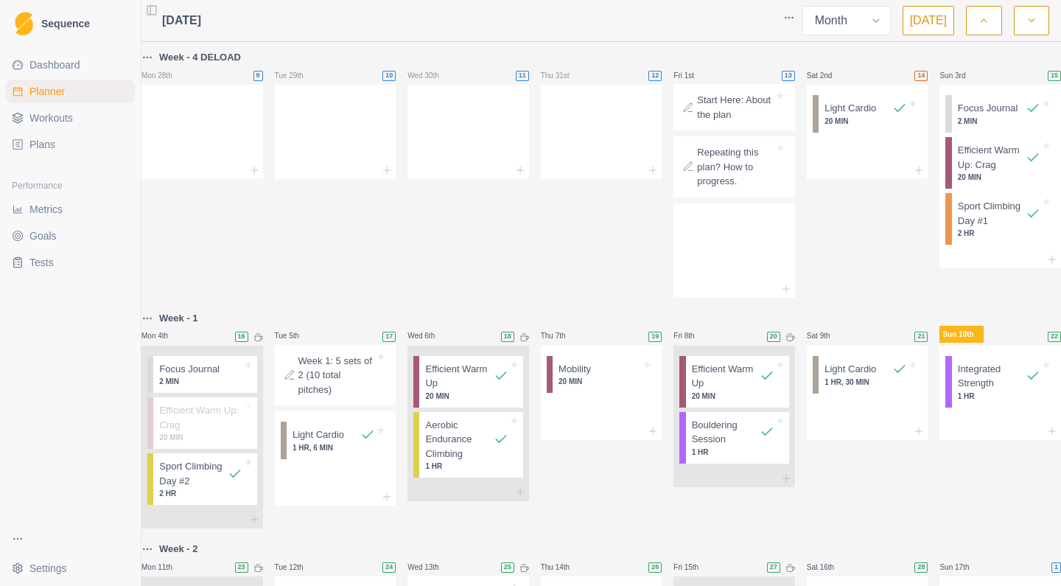
select select "month"
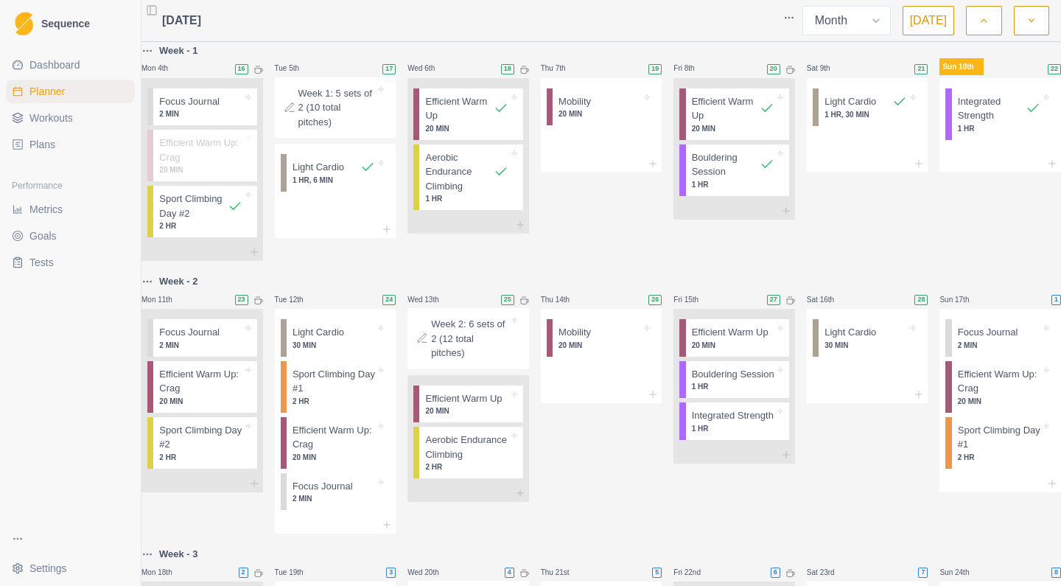
scroll to position [267, 0]
click at [372, 505] on p "2 MIN" at bounding box center [333, 499] width 83 height 11
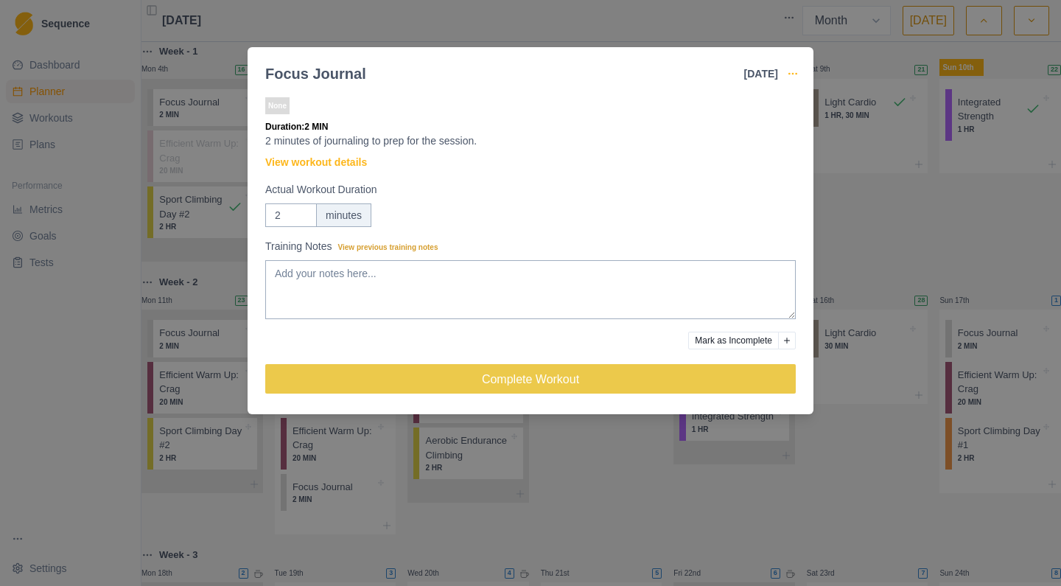
click at [793, 73] on icon "button" at bounding box center [793, 74] width 12 height 12
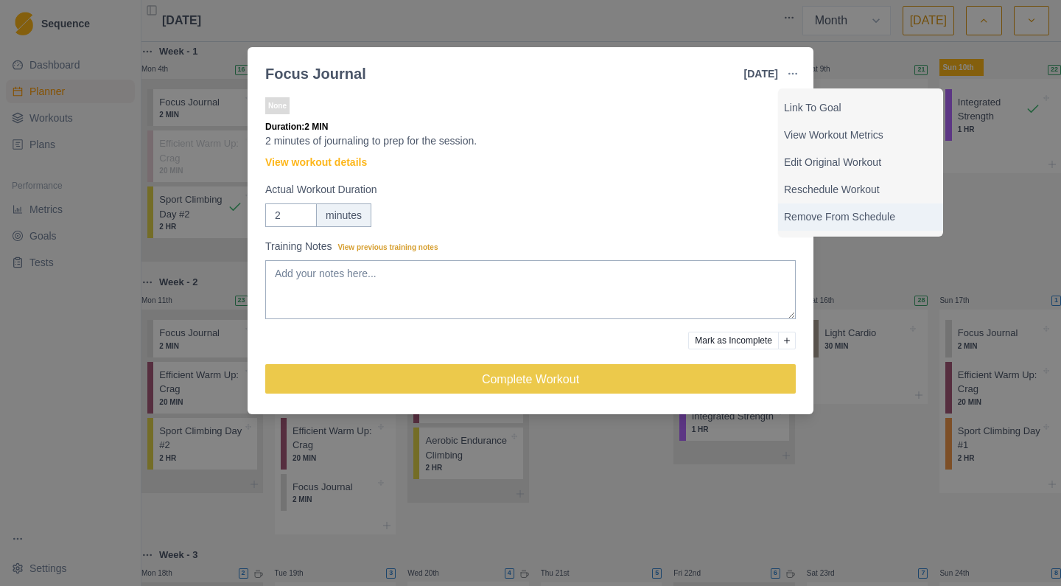
click at [802, 220] on p "Remove From Schedule" at bounding box center [860, 216] width 153 height 15
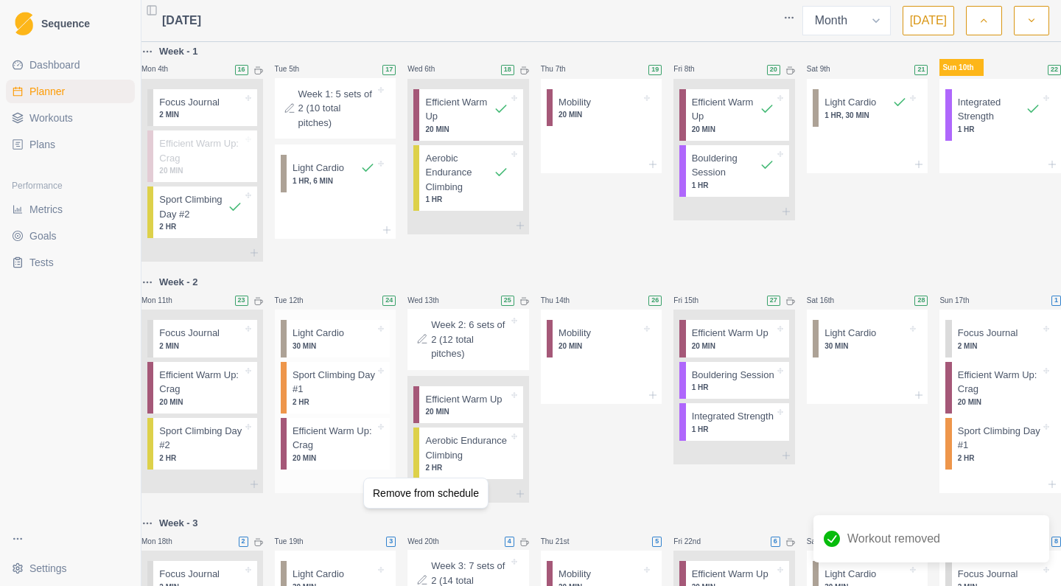
click at [362, 477] on html "Sequence Dashboard Planner Workouts Plans Performance Metrics Goals Tests Setti…" at bounding box center [530, 293] width 1061 height 586
click at [370, 463] on p "20 MIN" at bounding box center [333, 457] width 83 height 11
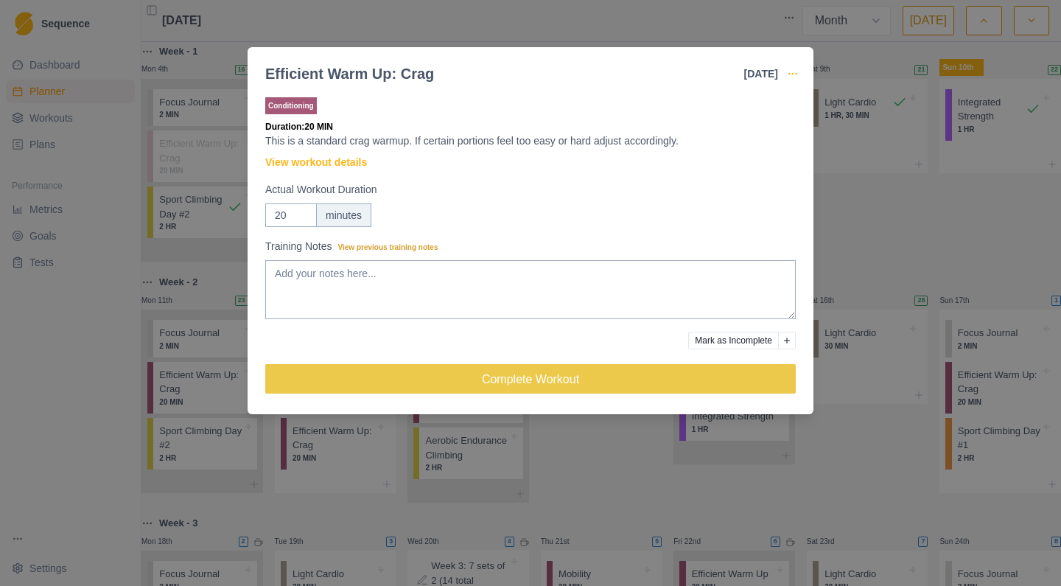
click at [792, 74] on icon "button" at bounding box center [793, 74] width 12 height 12
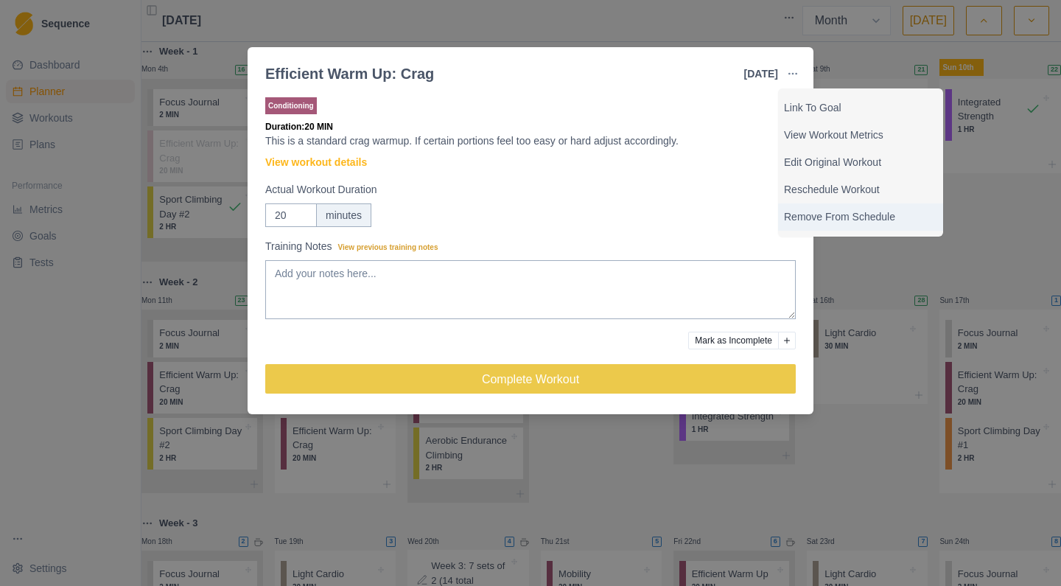
click at [798, 218] on p "Remove From Schedule" at bounding box center [860, 216] width 153 height 15
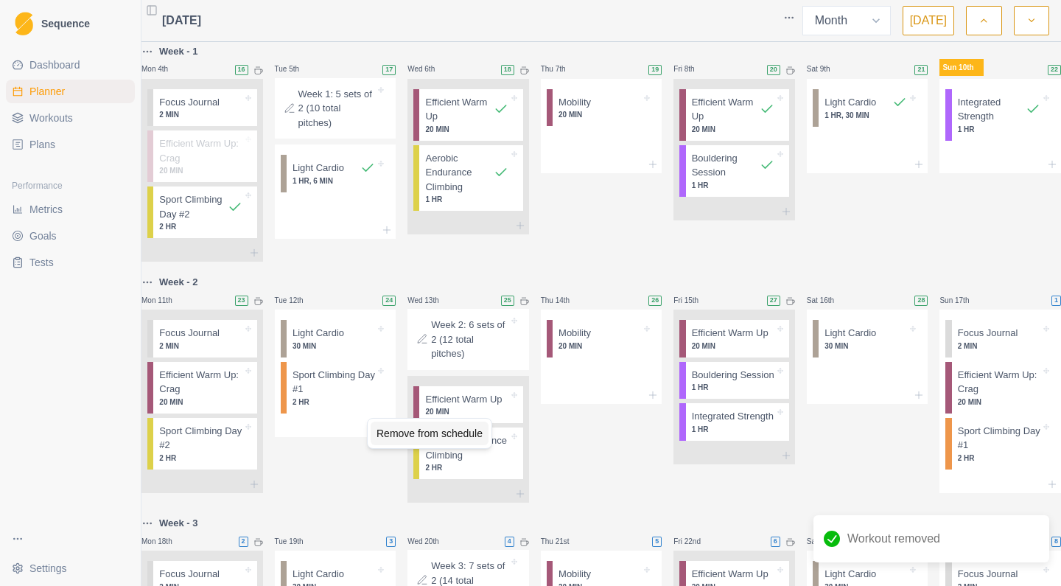
click at [421, 434] on div "Remove from schedule" at bounding box center [430, 433] width 118 height 24
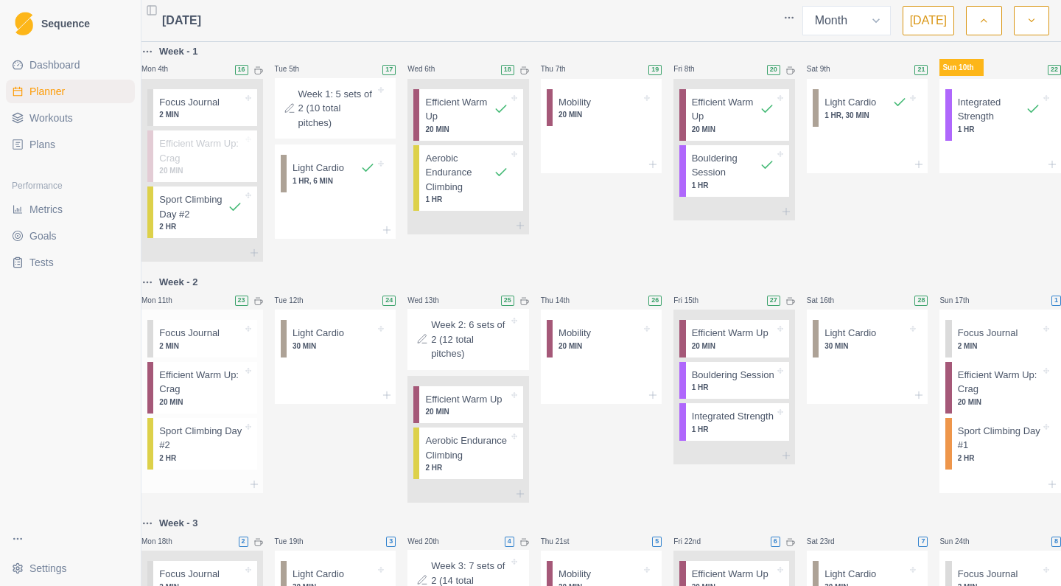
click at [241, 452] on p "Sport Climbing Day #2" at bounding box center [200, 438] width 83 height 29
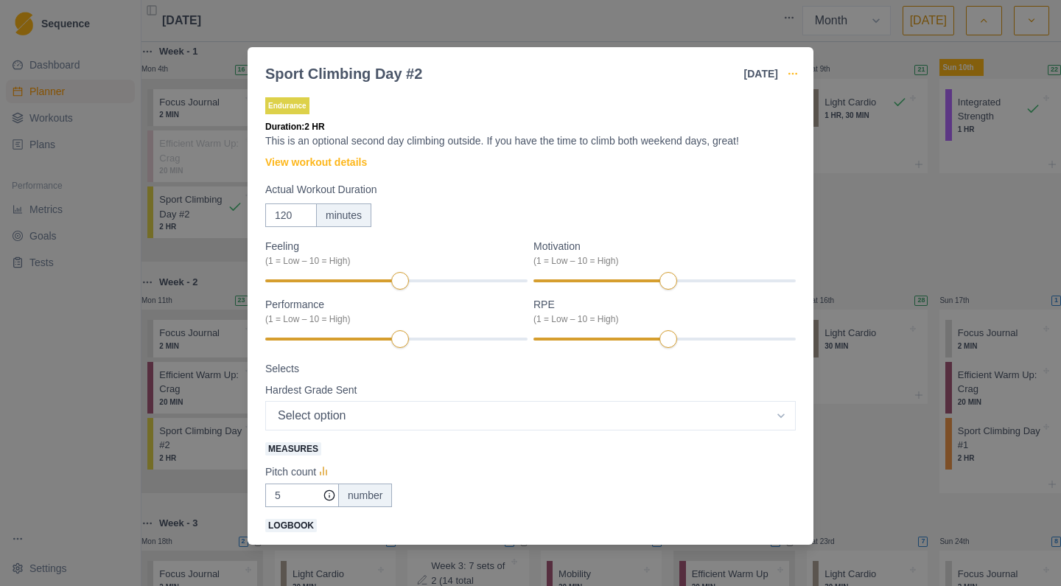
click at [793, 73] on icon "button" at bounding box center [793, 74] width 12 height 12
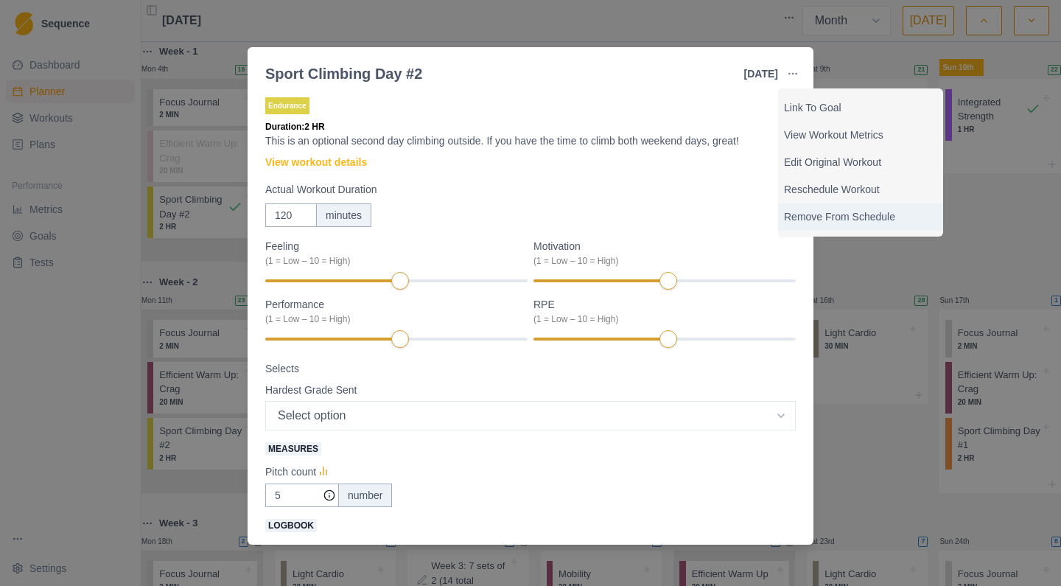
click at [802, 220] on p "Remove From Schedule" at bounding box center [860, 216] width 153 height 15
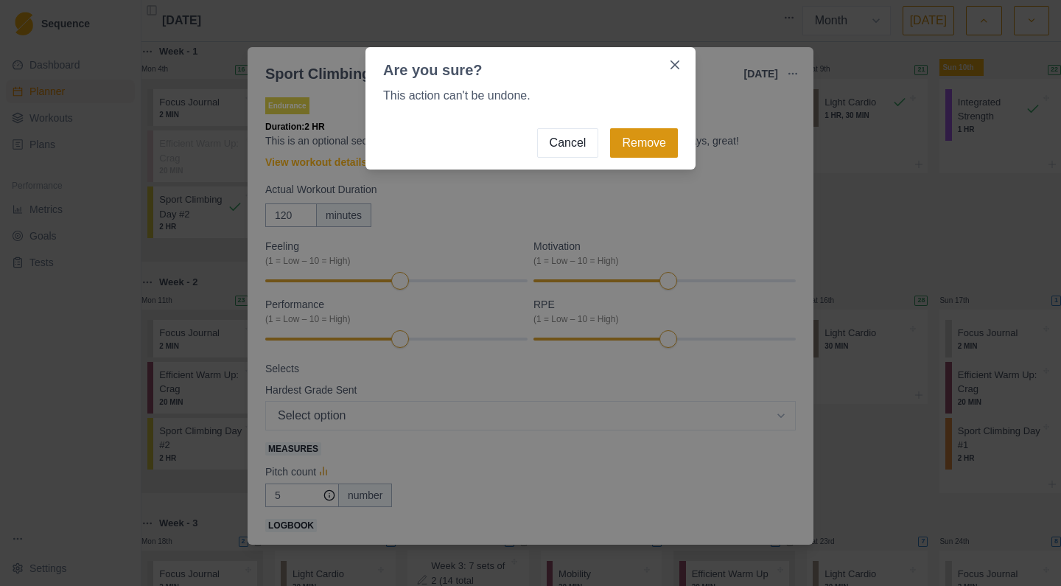
click at [651, 140] on button "Remove" at bounding box center [644, 142] width 68 height 29
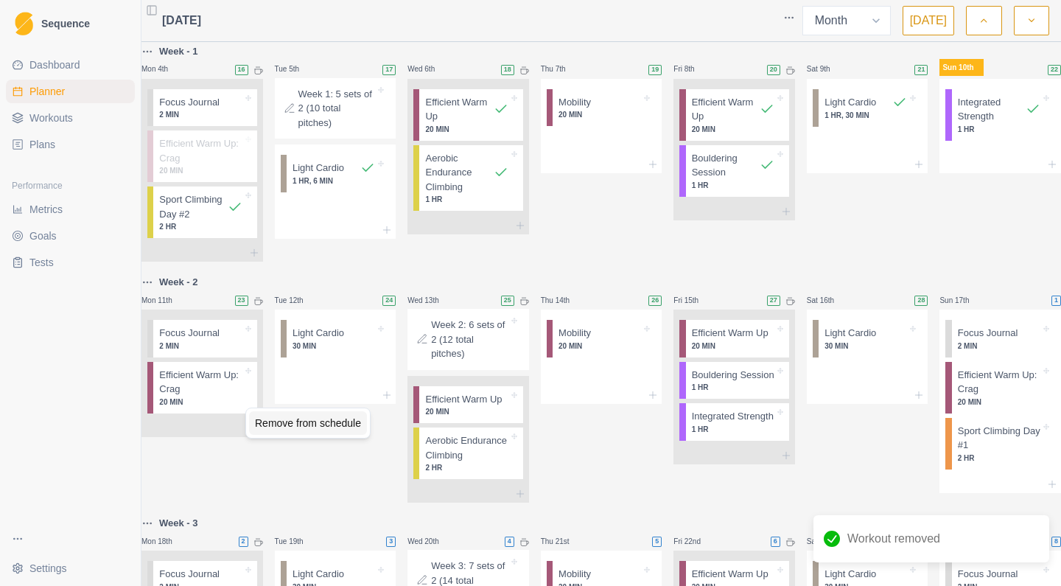
click at [284, 423] on div "Remove from schedule" at bounding box center [308, 423] width 118 height 24
click at [231, 384] on div "Remove from schedule" at bounding box center [276, 382] width 118 height 24
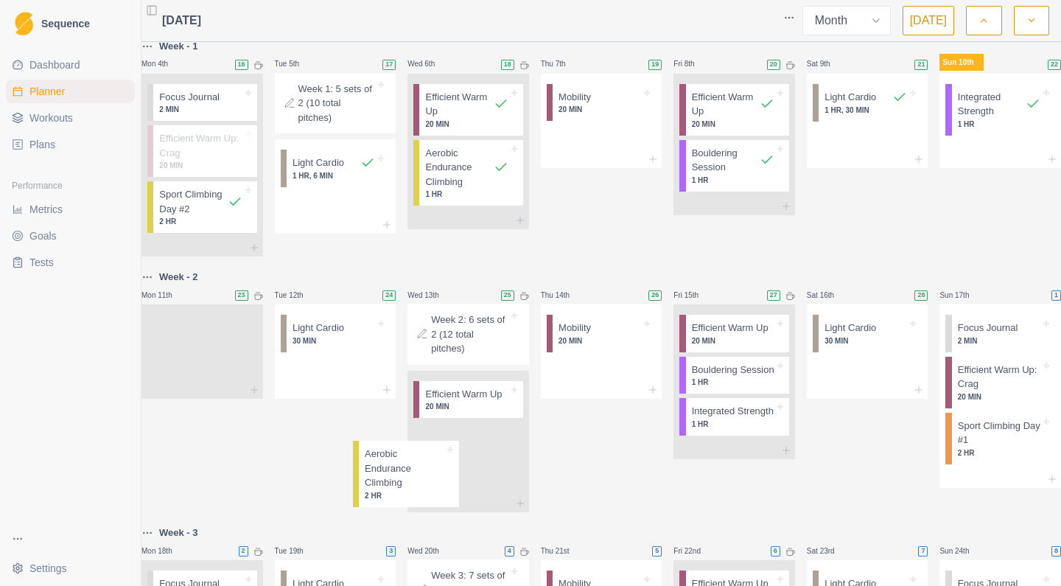
scroll to position [276, 0]
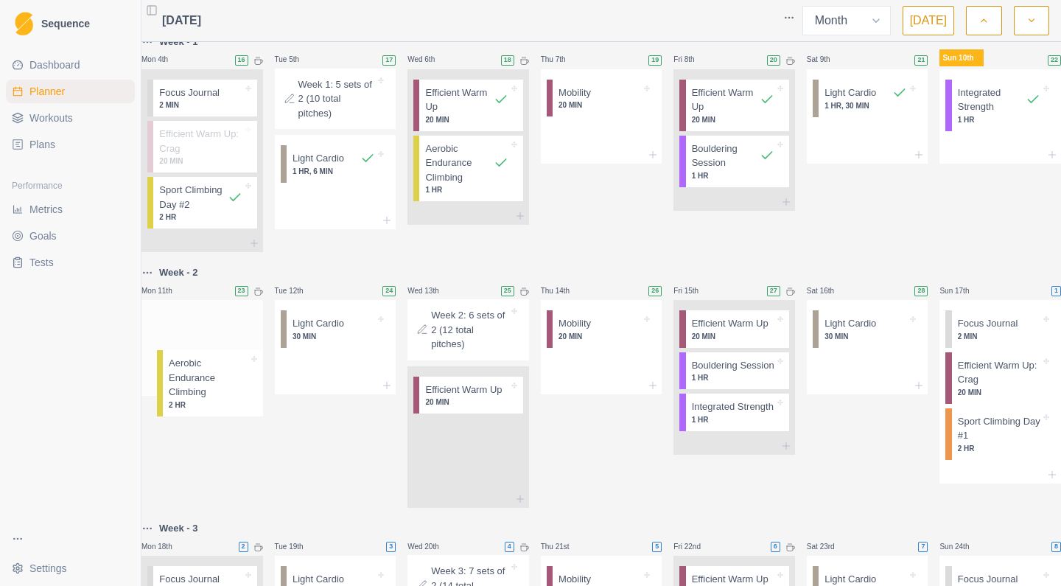
drag, startPoint x: 457, startPoint y: 494, endPoint x: 191, endPoint y: 382, distance: 288.8
click at [191, 382] on div "Week - 4 DELOAD Mon 28th 9 Tue 29th 10 Wed 30th 11 Thu 31st 12 Fri 1st 13 Start…" at bounding box center [600, 373] width 919 height 1203
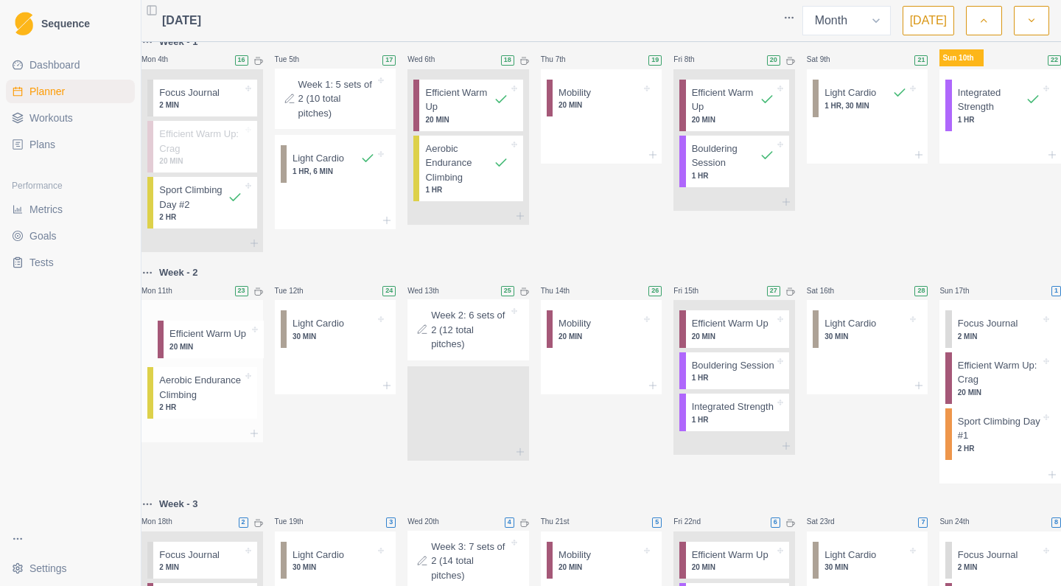
drag, startPoint x: 494, startPoint y: 427, endPoint x: 228, endPoint y: 352, distance: 276.9
click at [228, 352] on div "Week - 4 DELOAD Mon 28th 9 Tue 29th 10 Wed 30th 11 Thu 31st 12 Fri 1st 13 Start…" at bounding box center [600, 361] width 919 height 1178
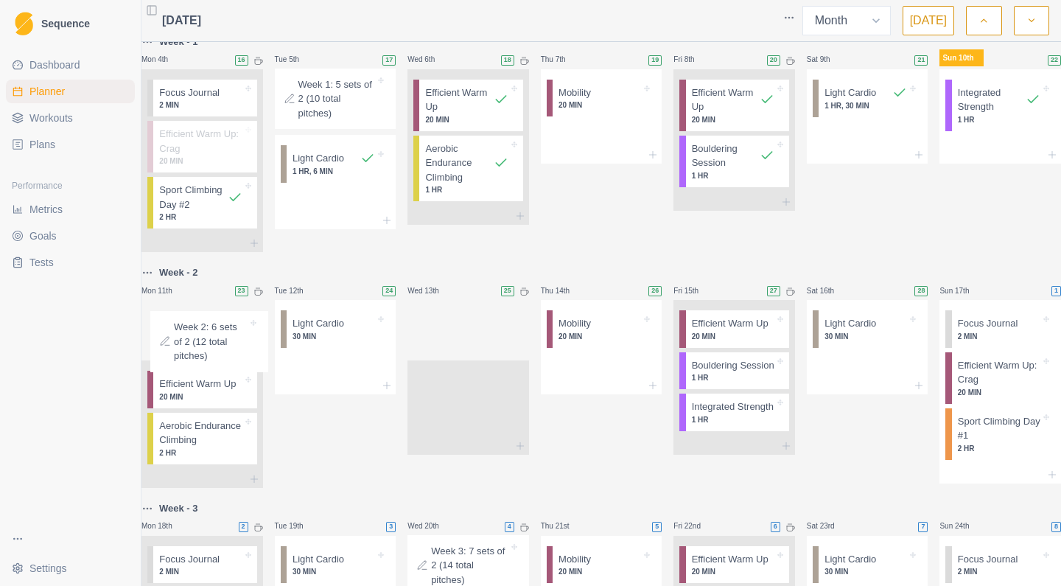
drag, startPoint x: 491, startPoint y: 356, endPoint x: 225, endPoint y: 349, distance: 266.0
click at [225, 349] on div "Week - 4 DELOAD Mon 28th 9 Tue 29th 10 Wed 30th 11 Thu 31st 12 Fri 1st 13 Start…" at bounding box center [600, 363] width 919 height 1182
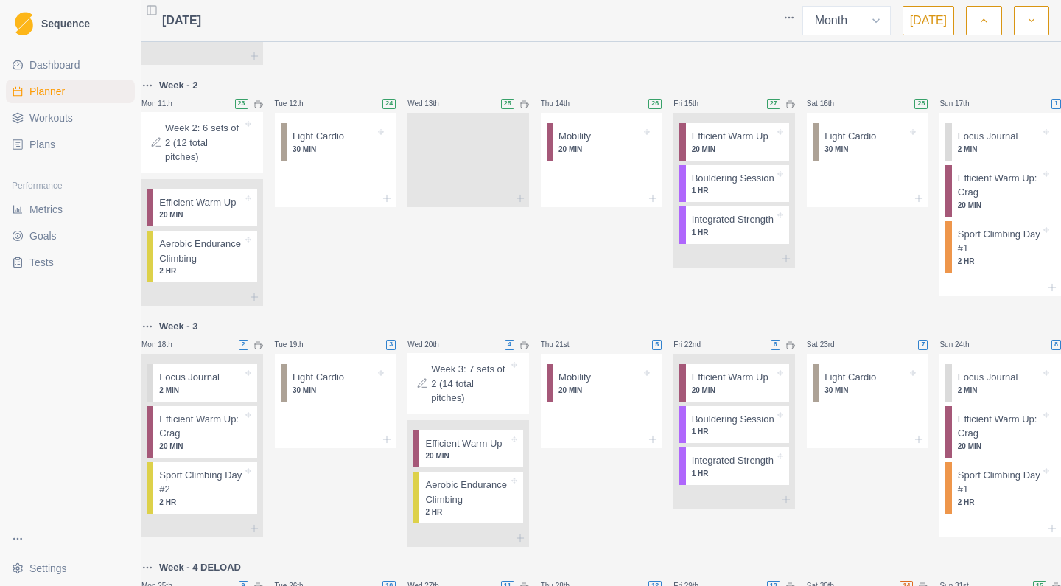
scroll to position [464, 0]
click at [200, 159] on p "Week 2: 6 sets of 2 (12 total pitches)" at bounding box center [203, 141] width 77 height 43
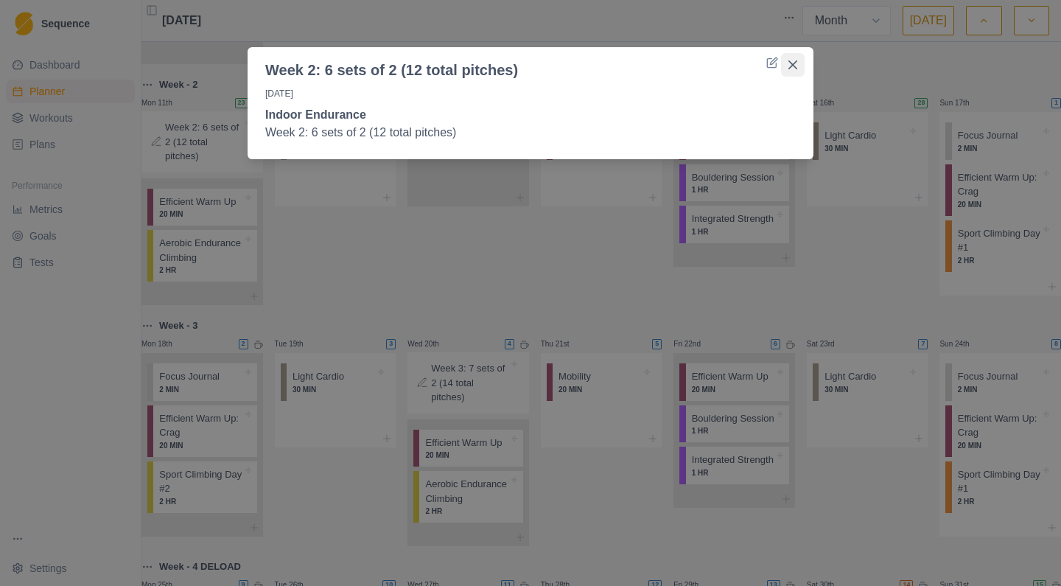
click at [795, 65] on icon "Close" at bounding box center [792, 64] width 9 height 9
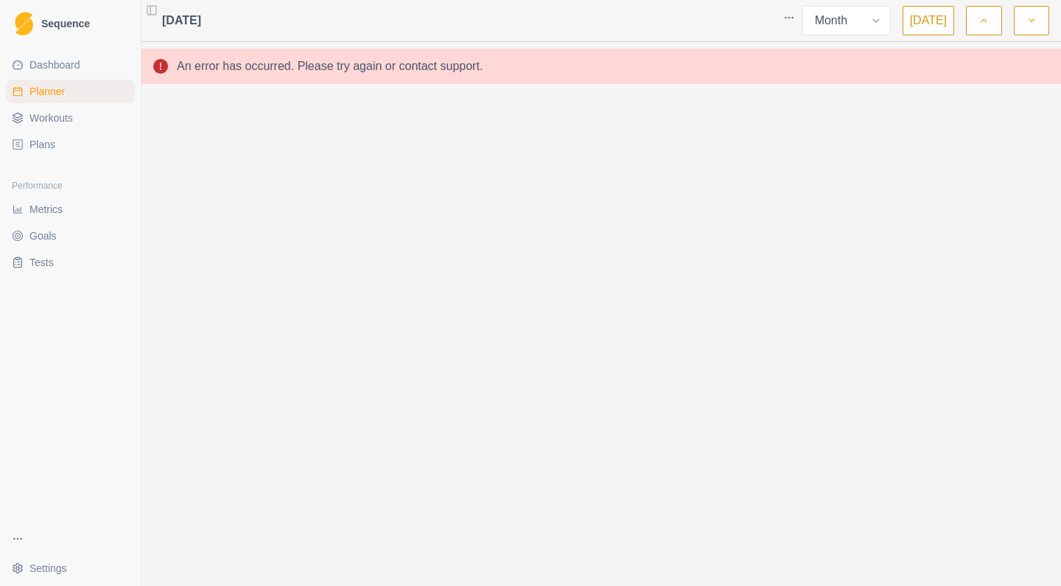
scroll to position [0, 0]
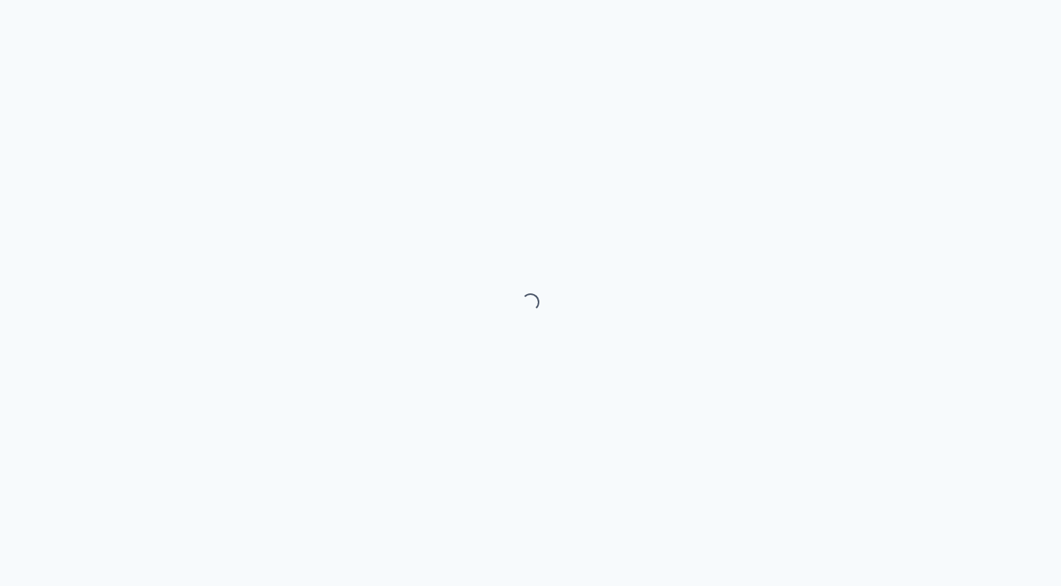
select select "month"
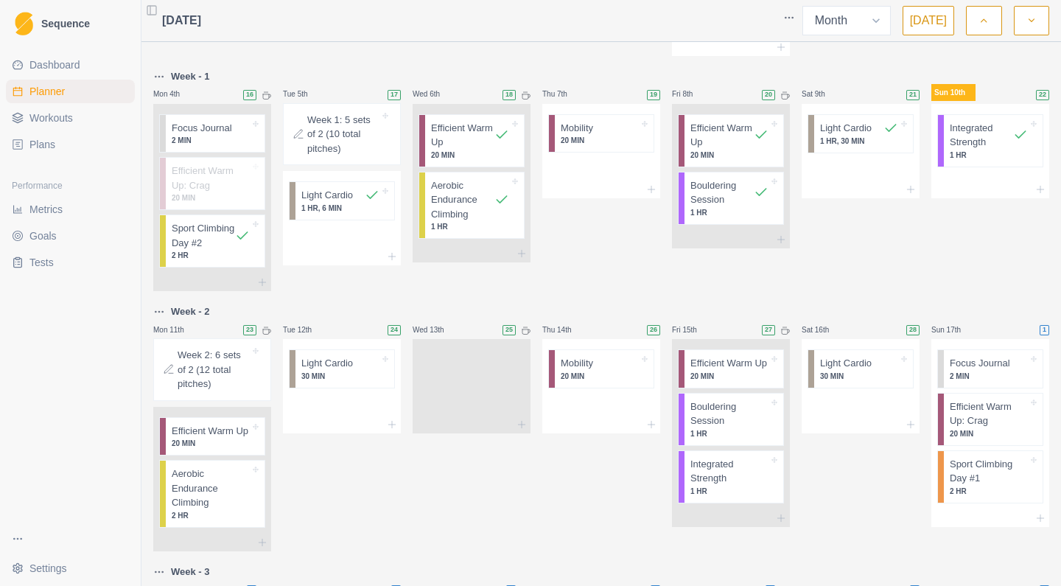
scroll to position [250, 0]
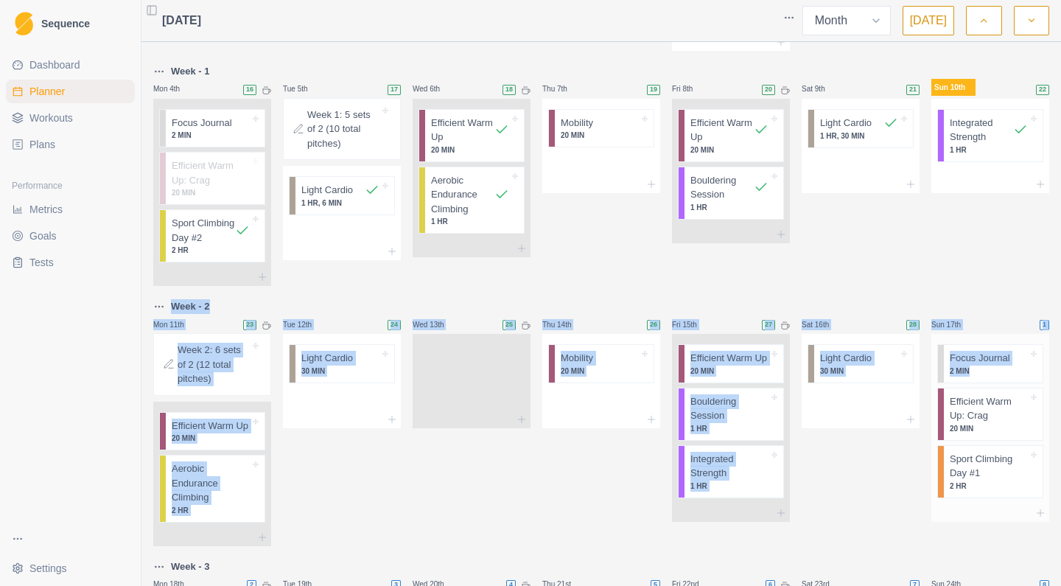
drag, startPoint x: 961, startPoint y: 257, endPoint x: 949, endPoint y: 392, distance: 135.3
click at [950, 393] on div "Week - 4 DELOAD Mon 28th 9 Tue 29th 10 Wed 30th 11 Thu 31st 12 Fri 1st 13 Start…" at bounding box center [601, 432] width 896 height 1266
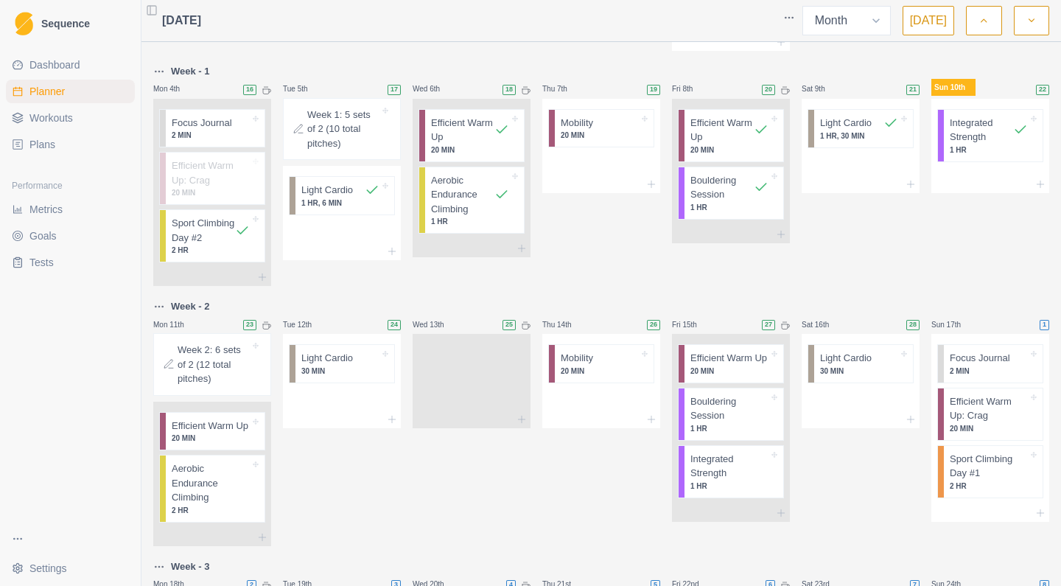
click at [842, 245] on div "Sat 9th 21 Light Cardio 1 HR, 30 MIN" at bounding box center [861, 175] width 118 height 224
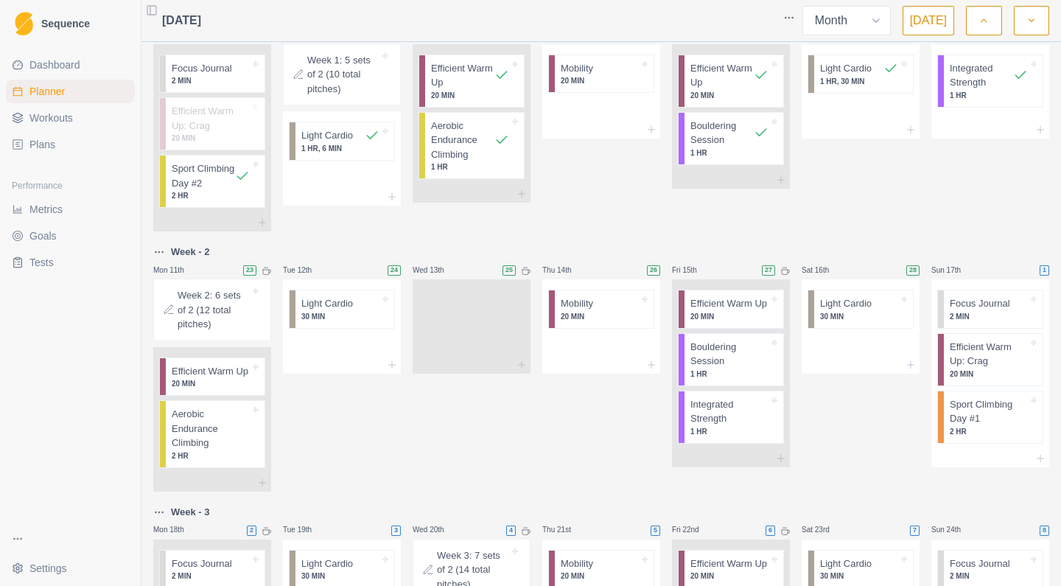
scroll to position [316, 0]
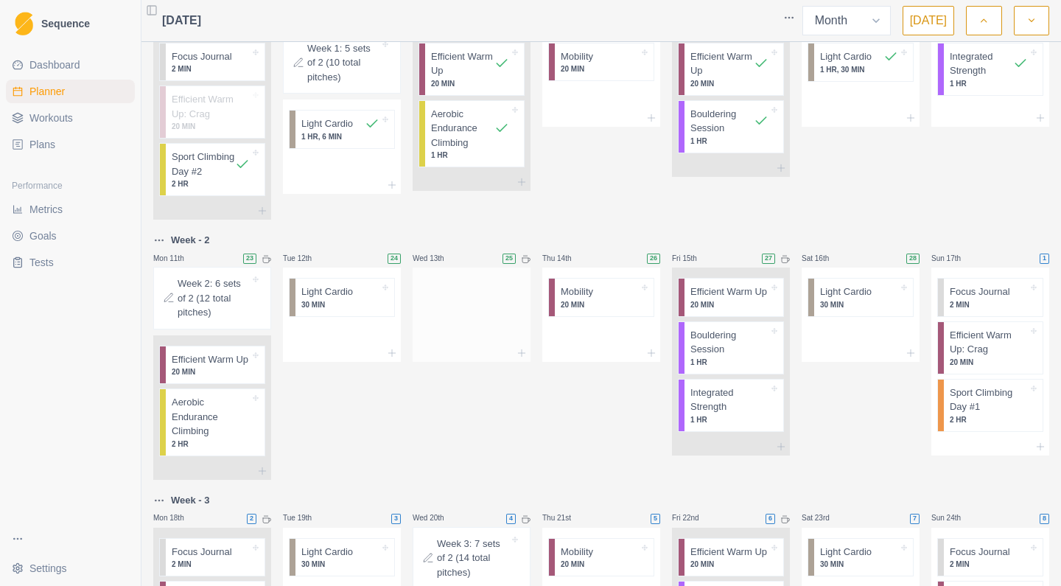
click at [485, 307] on div at bounding box center [472, 311] width 118 height 65
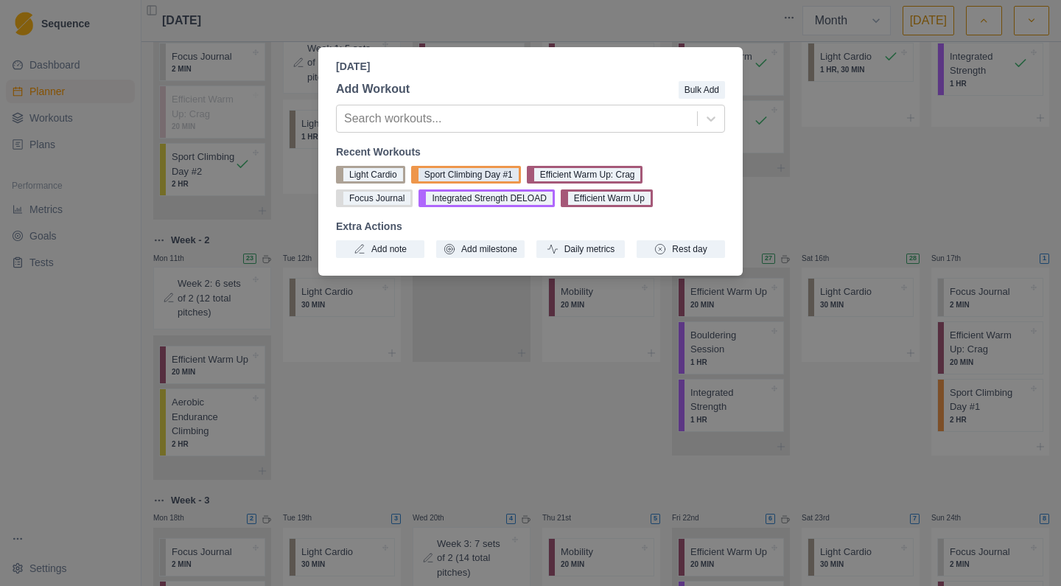
click at [494, 174] on button "Sport Climbing Day #1" at bounding box center [466, 175] width 110 height 18
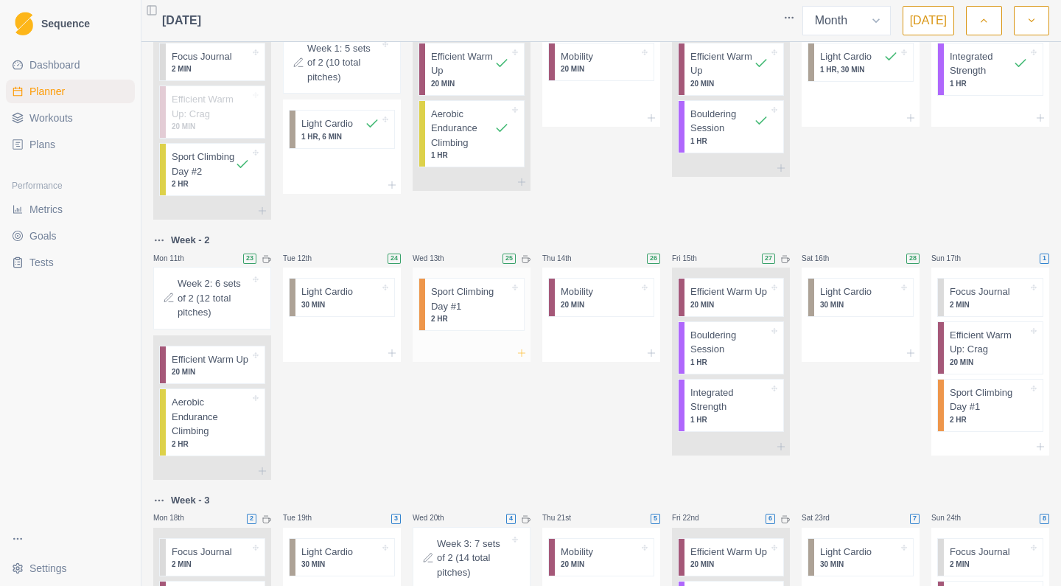
click at [522, 359] on icon at bounding box center [522, 353] width 12 height 12
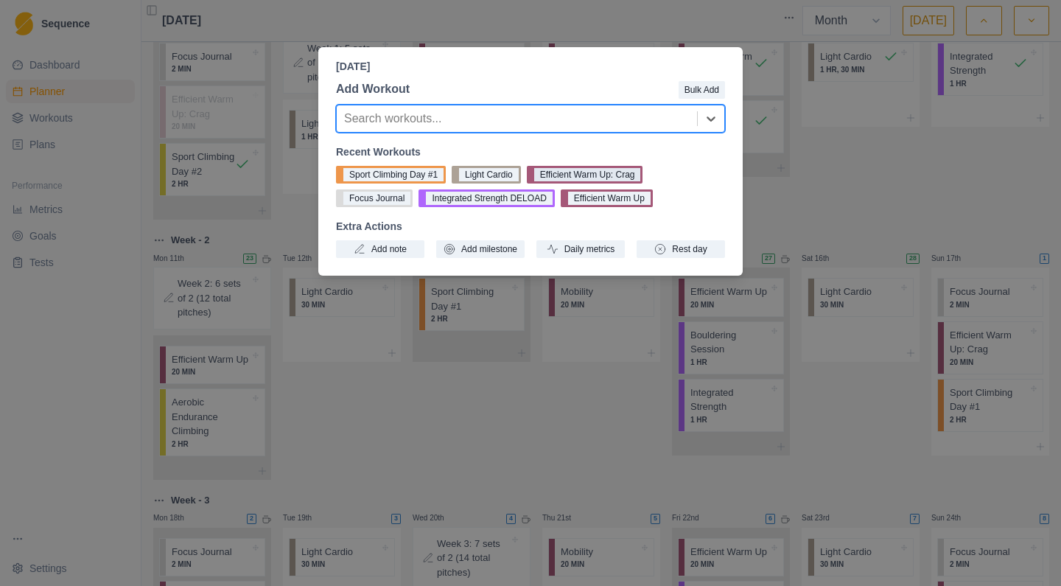
click at [612, 176] on button "Efficient Warm Up: Crag" at bounding box center [585, 175] width 116 height 18
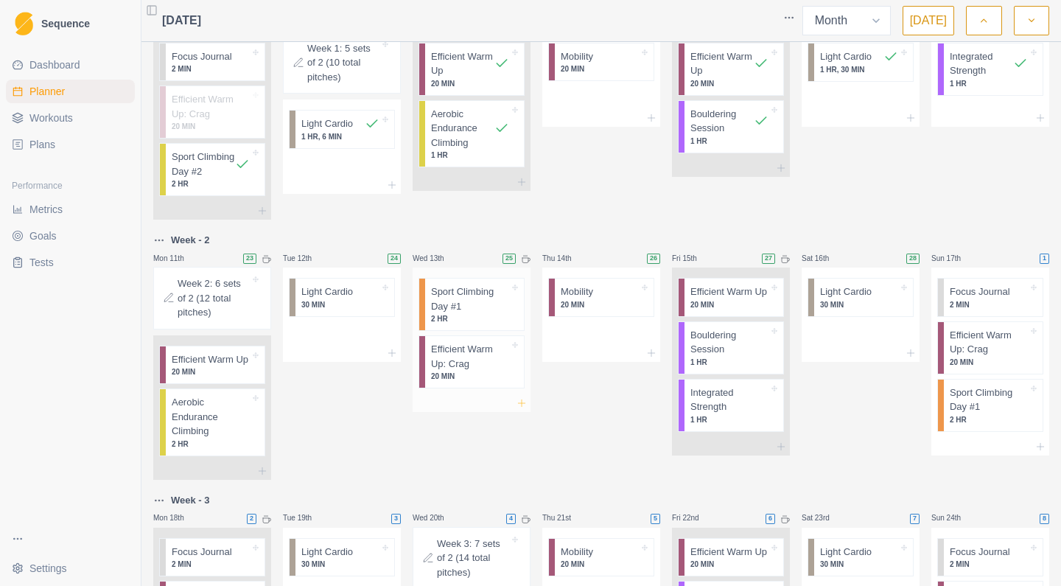
click at [522, 409] on icon at bounding box center [522, 403] width 12 height 12
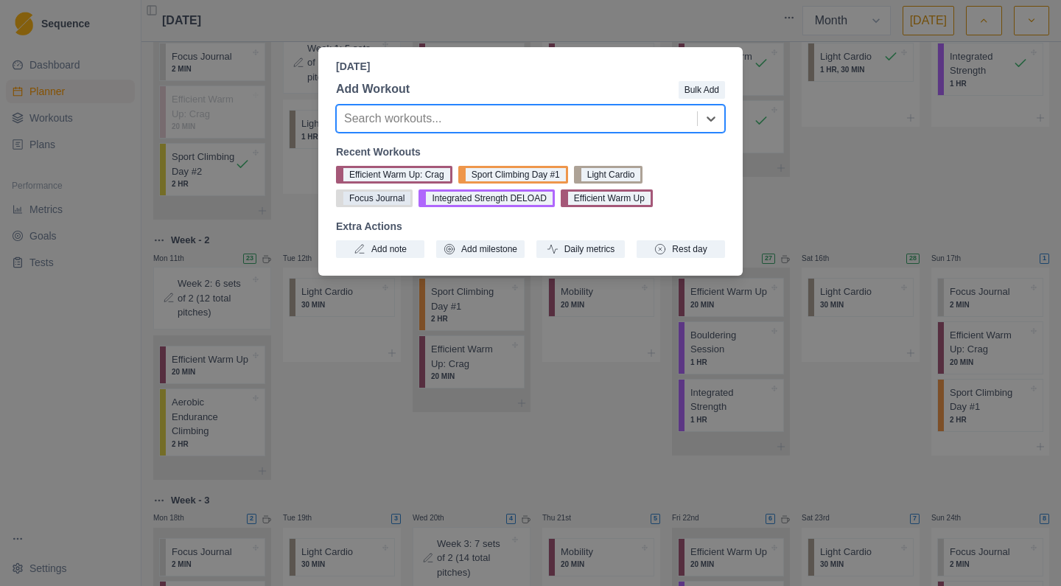
click at [396, 199] on button "Focus Journal" at bounding box center [374, 198] width 77 height 18
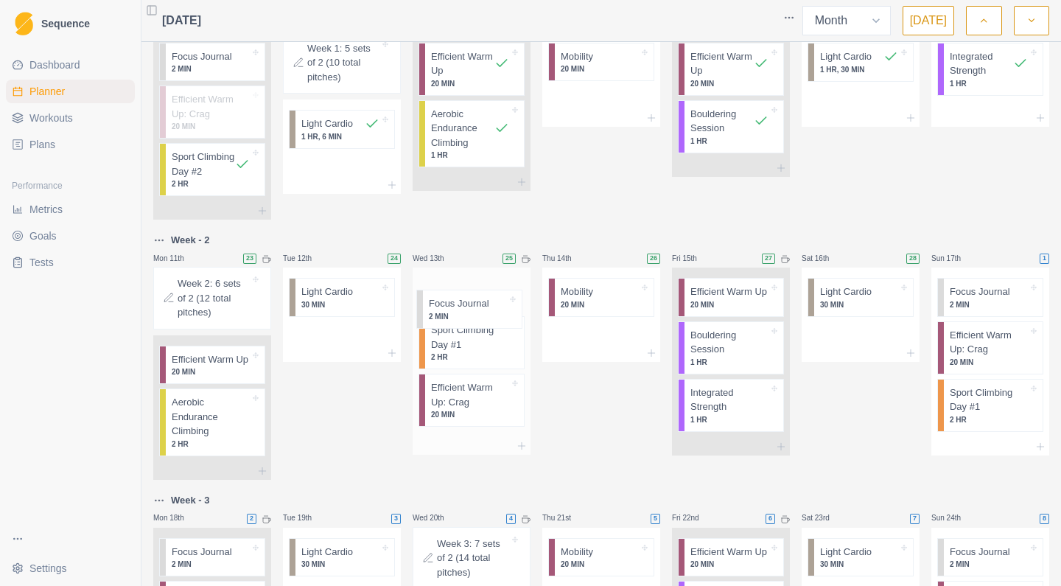
drag, startPoint x: 424, startPoint y: 424, endPoint x: 422, endPoint y: 305, distance: 118.6
click at [422, 305] on div "Sport Climbing Day #1 2 HR Efficient Warm Up: Crag 20 MIN Focus Journal 2 MIN" at bounding box center [472, 351] width 118 height 169
drag, startPoint x: 424, startPoint y: 418, endPoint x: 421, endPoint y: 357, distance: 61.2
click at [421, 357] on div "Focus Journal 2 MIN Sport Climbing Day #1 2 HR Efficient Warm Up: Crag 20 MIN" at bounding box center [472, 351] width 118 height 169
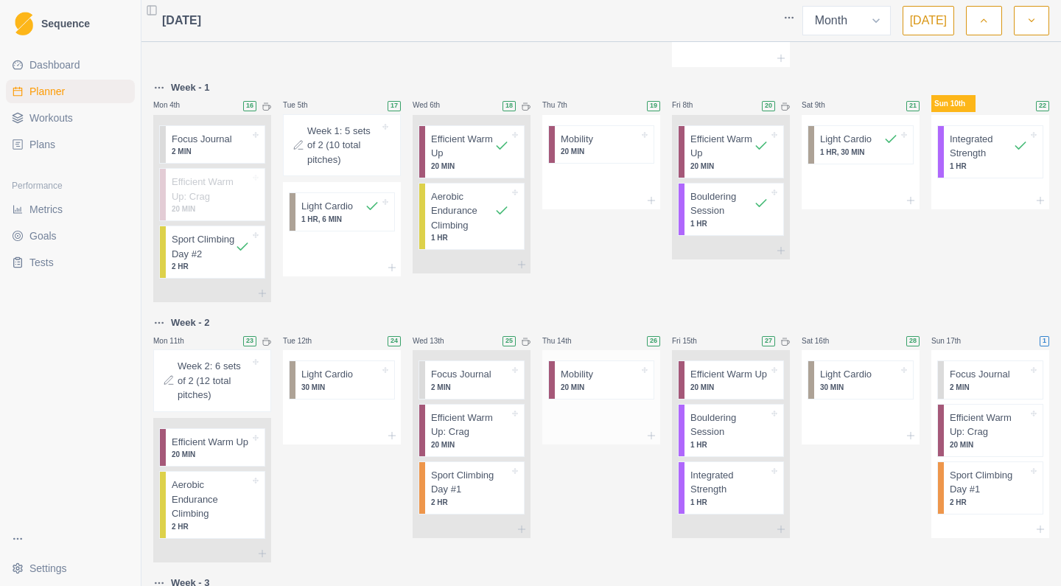
scroll to position [232, 0]
